Goal: Browse casually: Explore the website without a specific task or goal

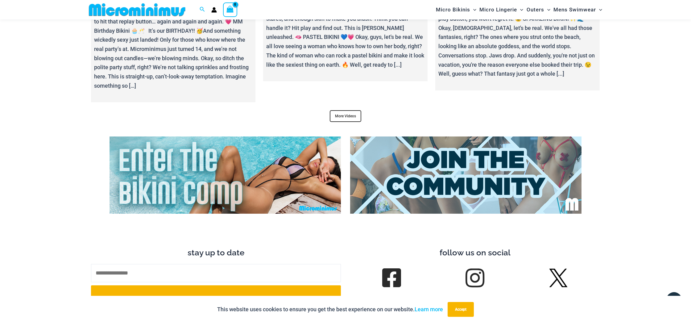
scroll to position [2348, 0]
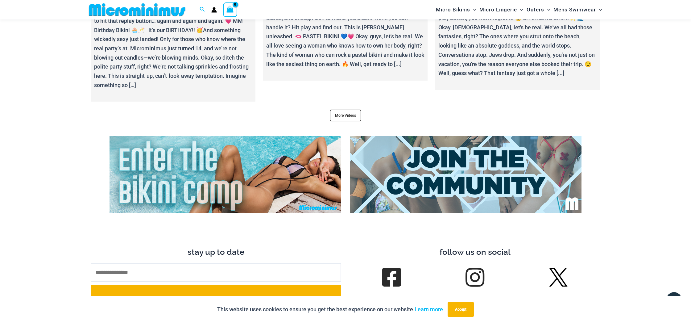
drag, startPoint x: 463, startPoint y: 308, endPoint x: 481, endPoint y: 298, distance: 21.4
click at [463, 308] on button "Accept" at bounding box center [460, 309] width 26 height 15
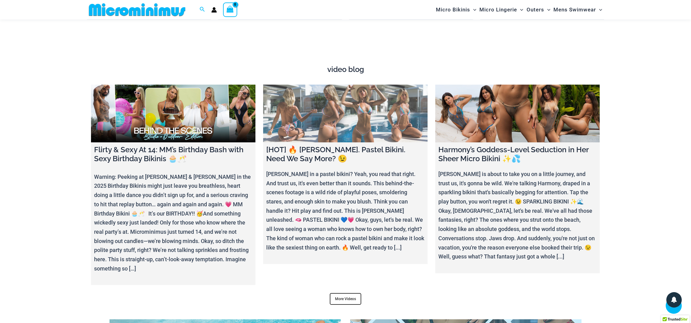
scroll to position [2165, 0]
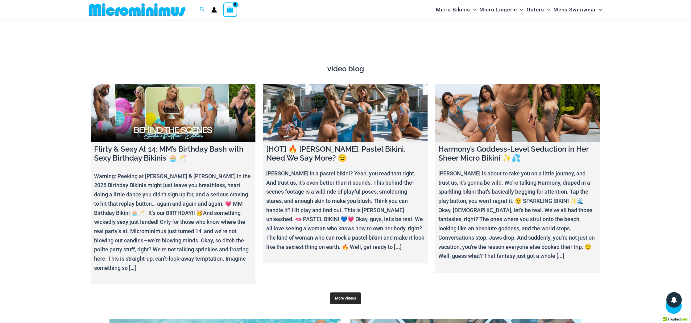
click at [341, 292] on link "More Videos" at bounding box center [345, 298] width 31 height 12
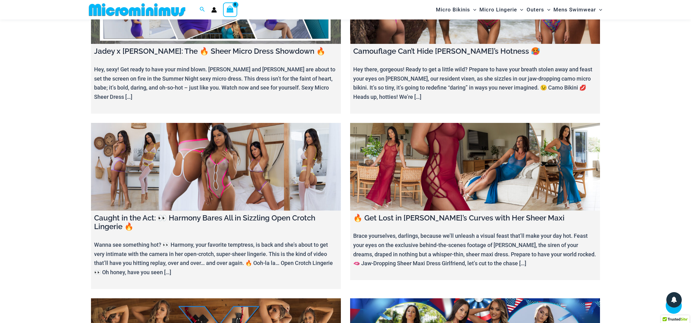
scroll to position [604, 0]
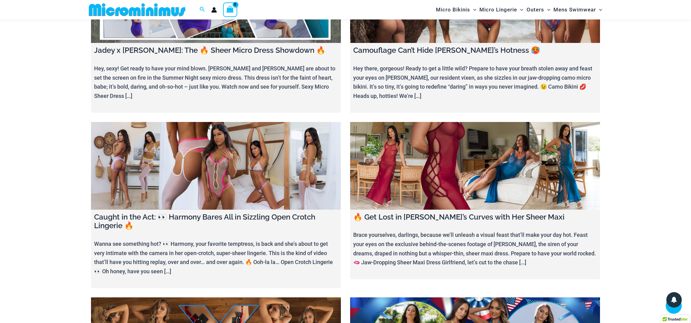
click at [212, 163] on link at bounding box center [216, 166] width 250 height 88
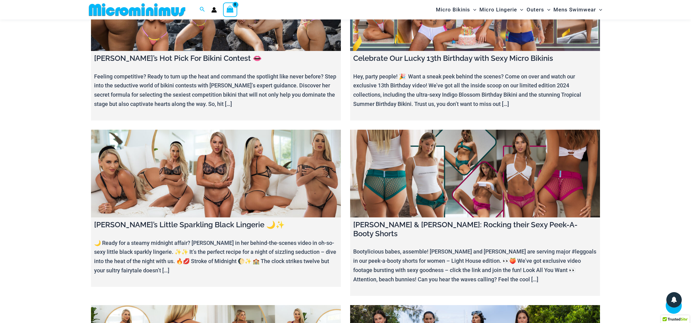
scroll to position [1815, 0]
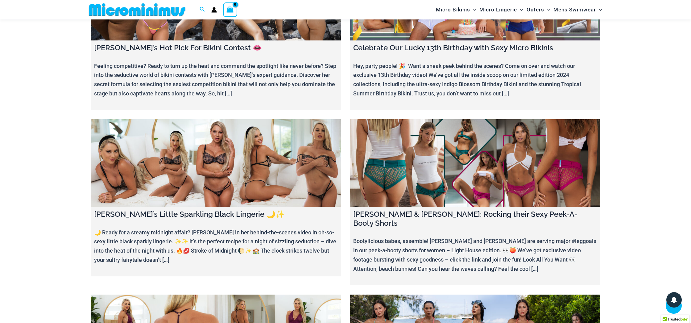
click at [222, 121] on link at bounding box center [216, 163] width 250 height 88
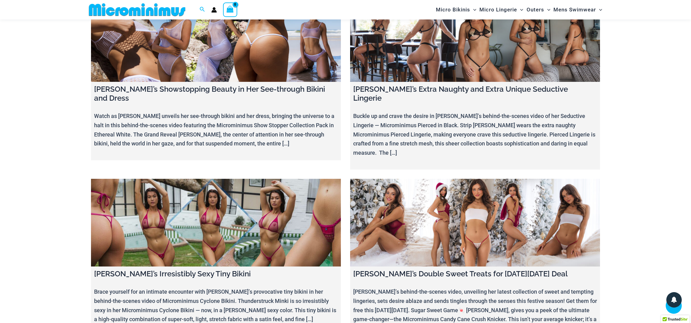
scroll to position [2963, 0]
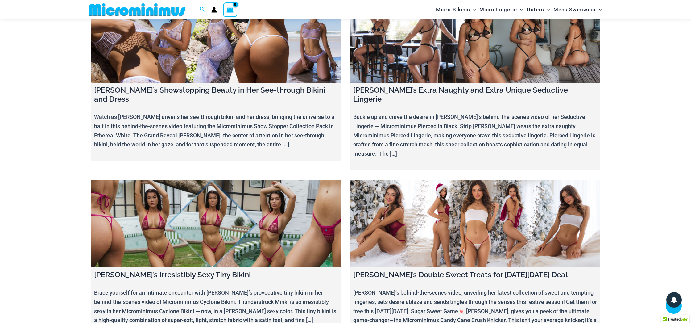
click at [248, 179] on link at bounding box center [216, 223] width 250 height 88
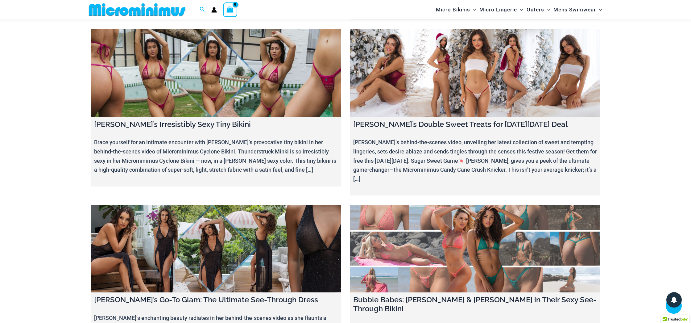
scroll to position [3114, 0]
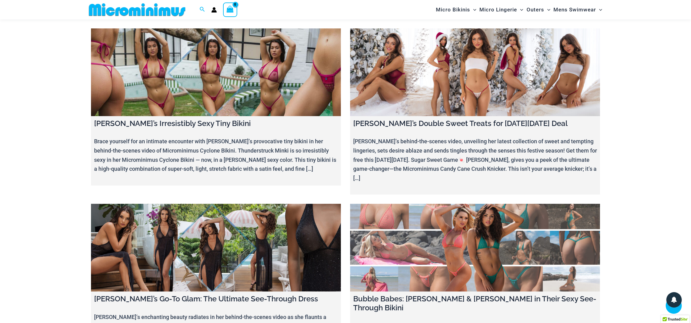
click at [212, 204] on link at bounding box center [216, 248] width 250 height 88
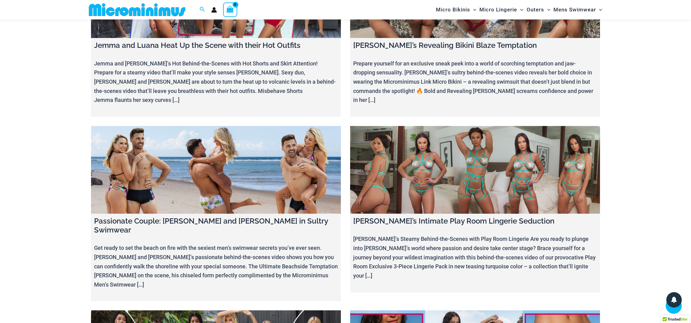
scroll to position [4096, 0]
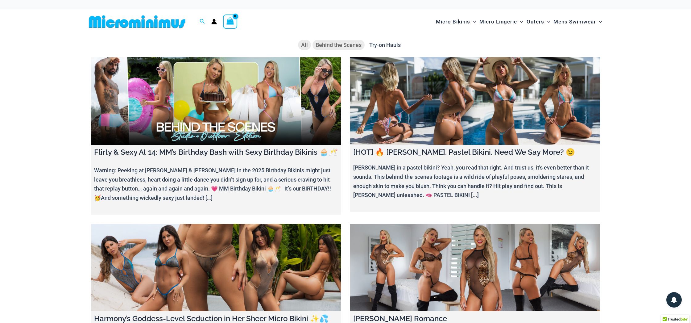
scroll to position [0, 0]
click at [142, 21] on img at bounding box center [136, 22] width 101 height 14
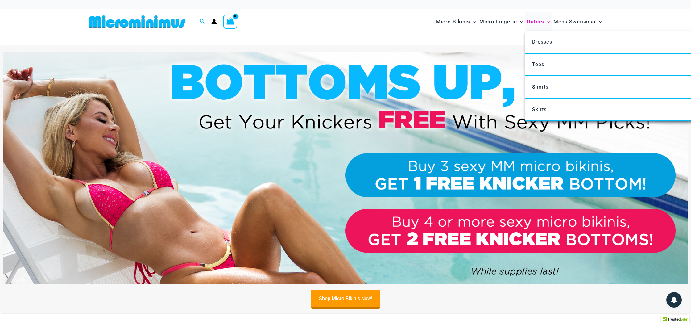
click at [537, 19] on span "Outers" at bounding box center [535, 22] width 18 height 16
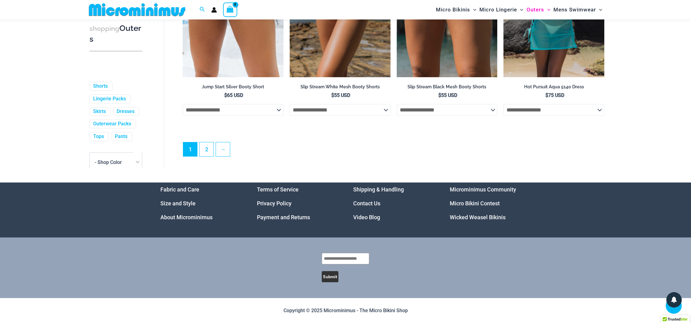
scroll to position [1663, 0]
click at [205, 149] on link "2" at bounding box center [207, 149] width 14 height 14
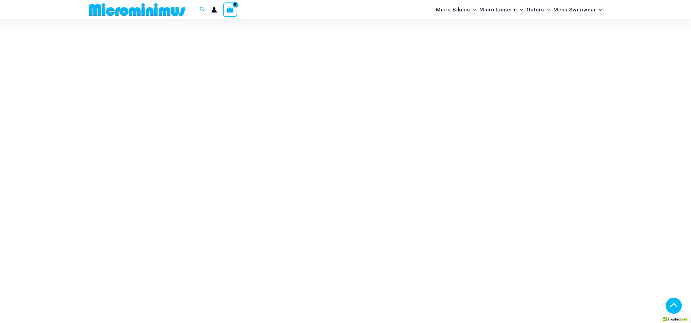
scroll to position [2165, 0]
